Goal: Navigation & Orientation: Find specific page/section

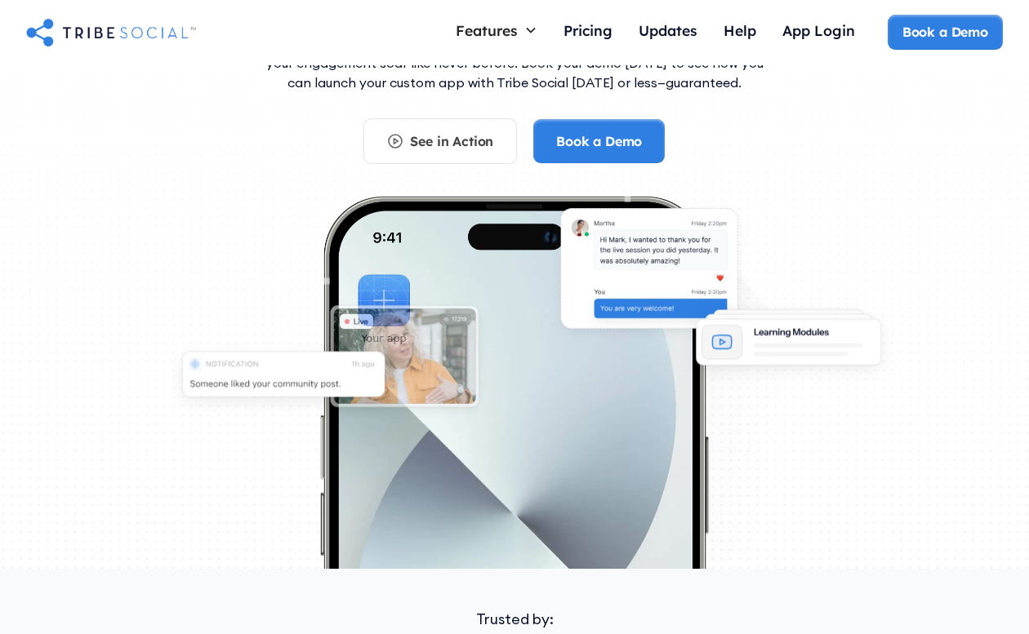
scroll to position [205, 0]
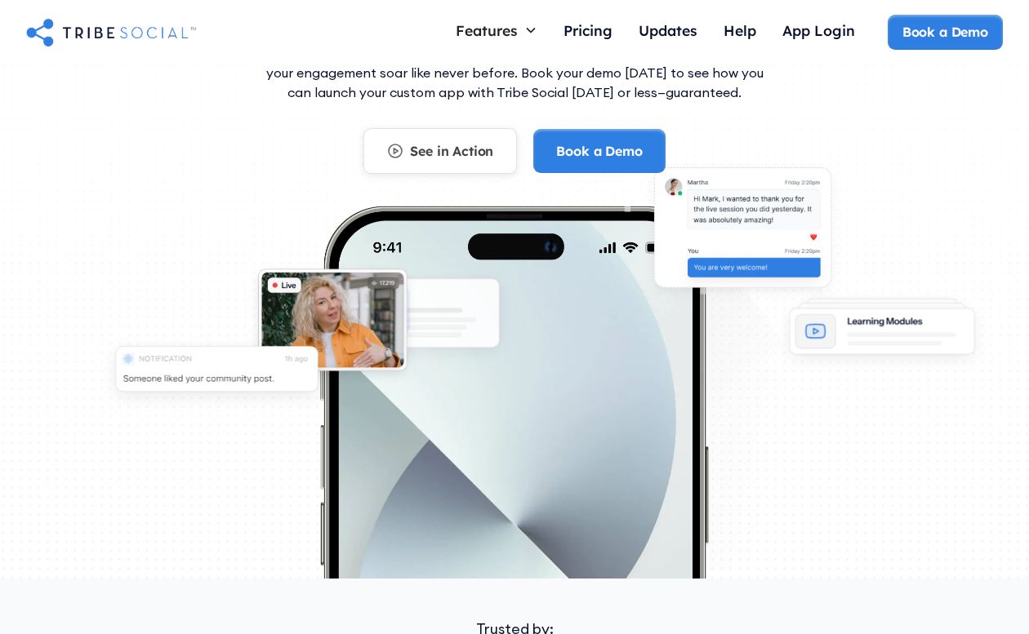
click at [471, 158] on div "See in Action" at bounding box center [451, 151] width 83 height 18
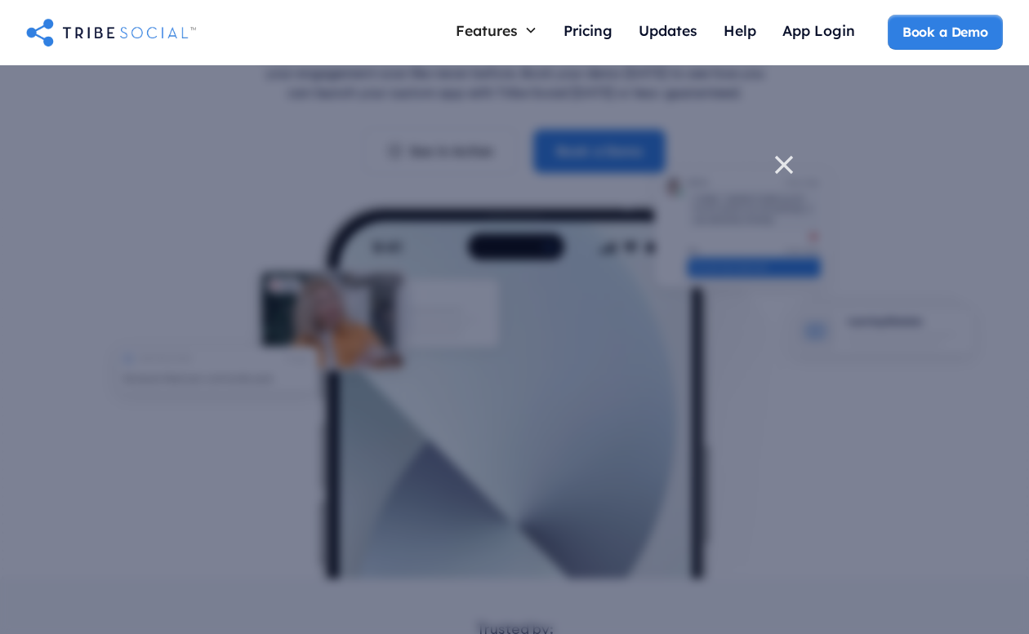
click at [787, 176] on icon at bounding box center [783, 165] width 33 height 33
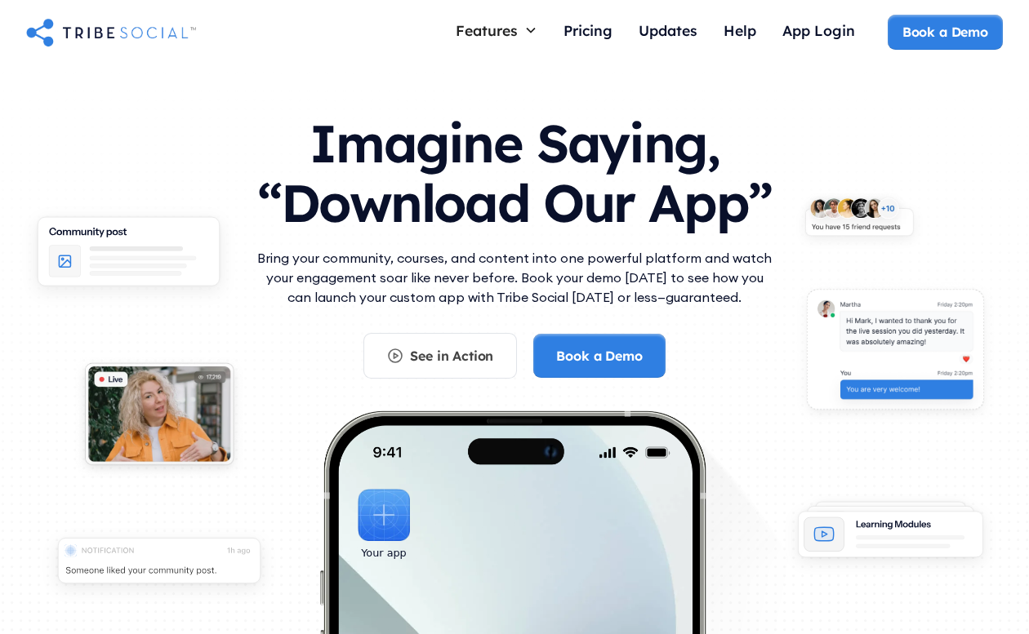
scroll to position [21, 0]
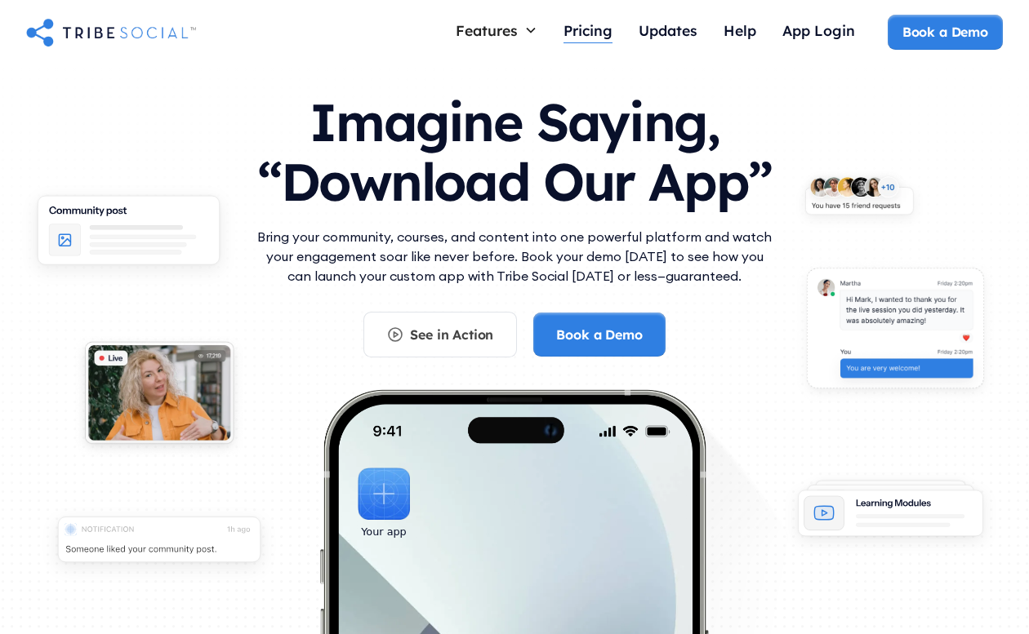
click at [594, 29] on div "Pricing" at bounding box center [587, 30] width 49 height 18
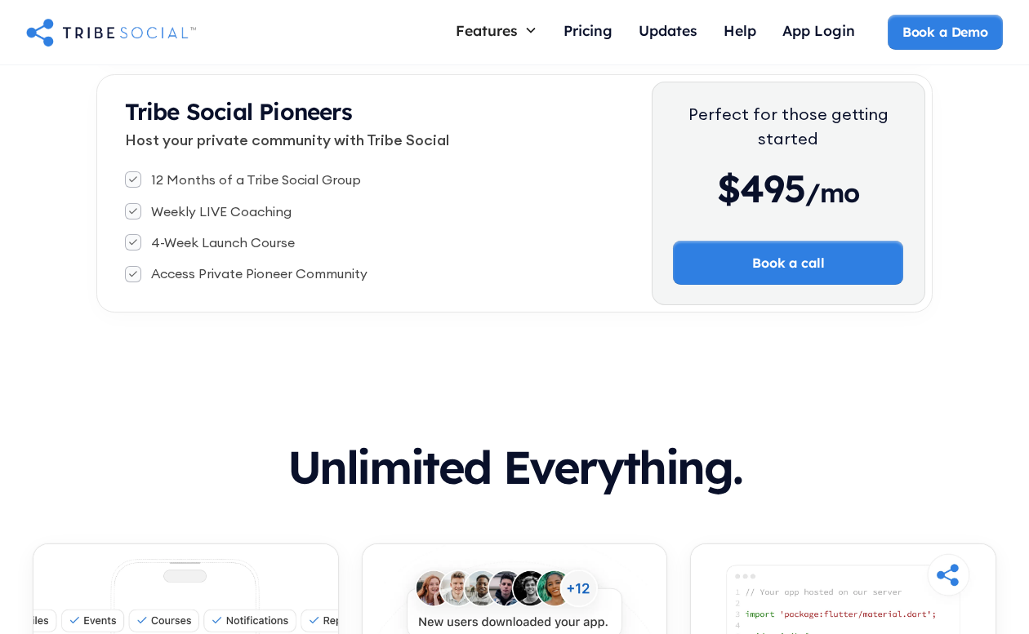
scroll to position [517, 0]
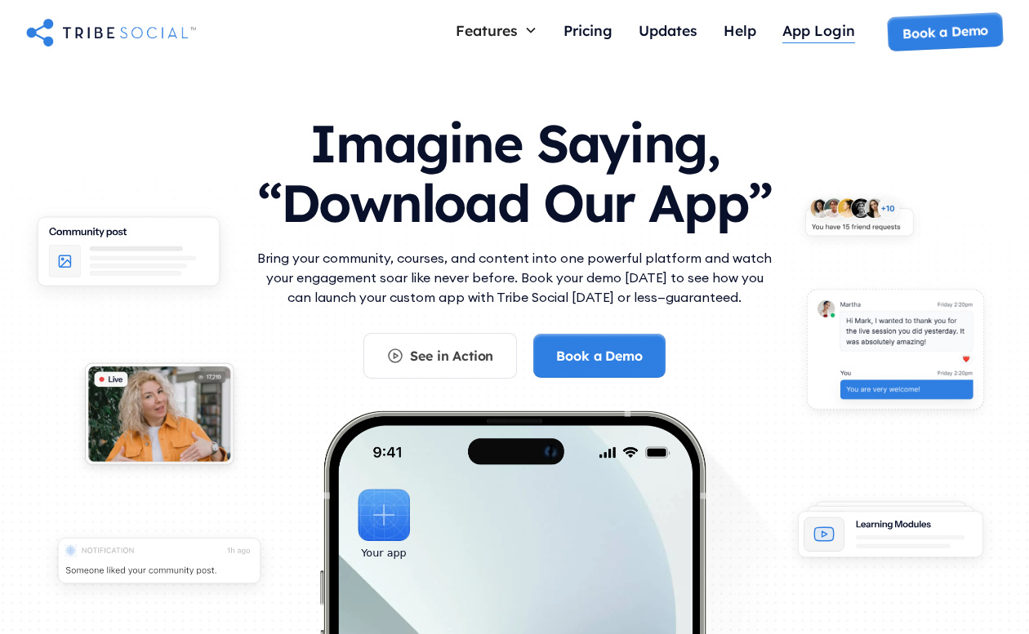
click at [823, 34] on div "App Login" at bounding box center [818, 30] width 73 height 18
